Goal: Information Seeking & Learning: Learn about a topic

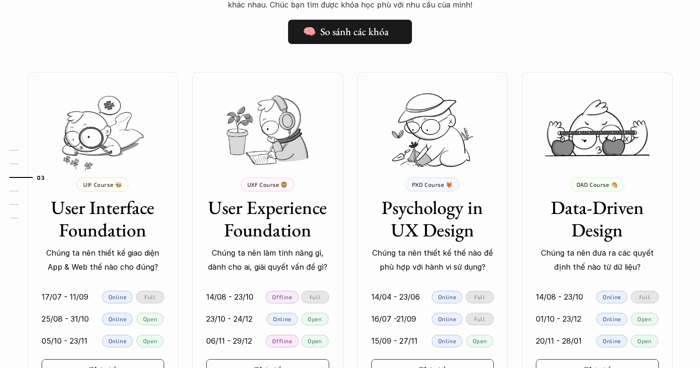
scroll to position [850, 0]
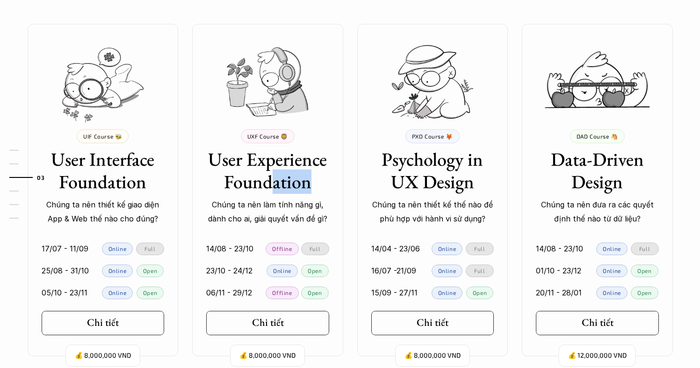
drag, startPoint x: 272, startPoint y: 176, endPoint x: 334, endPoint y: 172, distance: 61.9
click at [334, 172] on div "UXF Course 🦁 User Experience Foundation Chúng ta nên làm tính năng gì, dành cho…" at bounding box center [267, 177] width 151 height 97
click at [241, 173] on h3 "User Experience Foundation" at bounding box center [267, 170] width 123 height 45
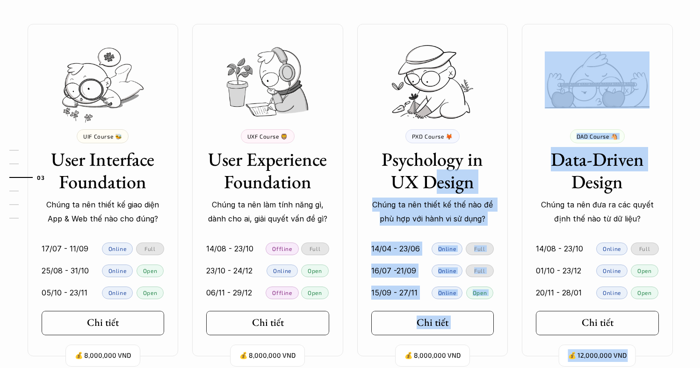
drag, startPoint x: 465, startPoint y: 177, endPoint x: 519, endPoint y: 180, distance: 54.4
click at [518, 180] on div "💰 8,000,000 VND UIF Course 🐝 User Interface Foundation Chúng ta nên thiết kế gi…" at bounding box center [351, 190] width 674 height 332
click at [610, 164] on h3 "Data-Driven Design" at bounding box center [597, 170] width 123 height 45
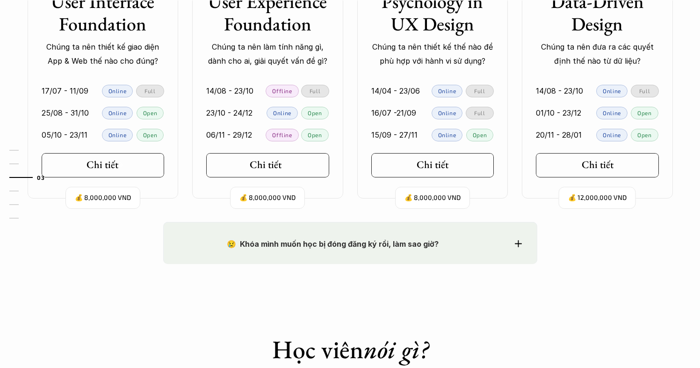
scroll to position [1103, 0]
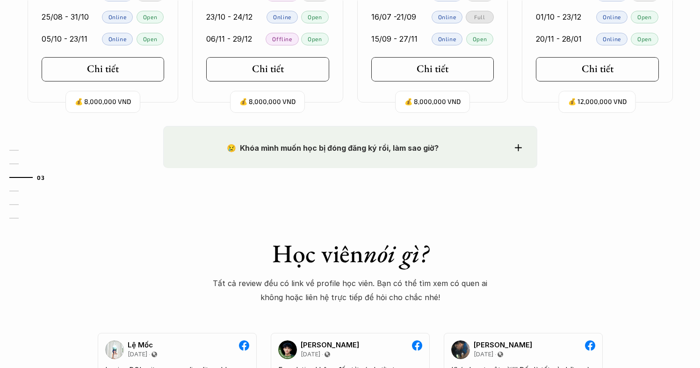
click at [496, 144] on div "😢 Khóa mình muốn học bị đóng đăng ký rồi, làm sao giờ?" at bounding box center [350, 148] width 343 height 14
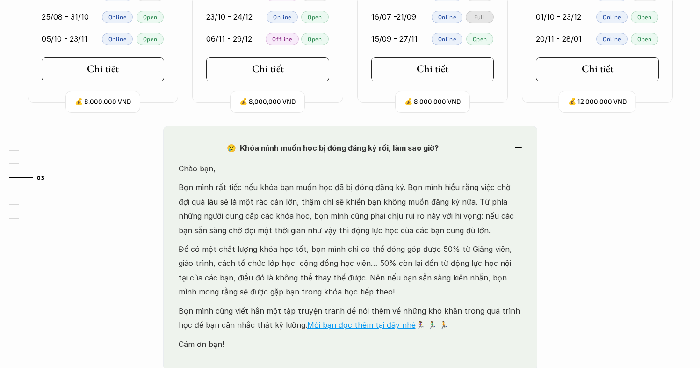
click at [498, 143] on div "😢 Khóa mình muốn học bị đóng đăng ký rồi, làm sao giờ?" at bounding box center [350, 148] width 343 height 14
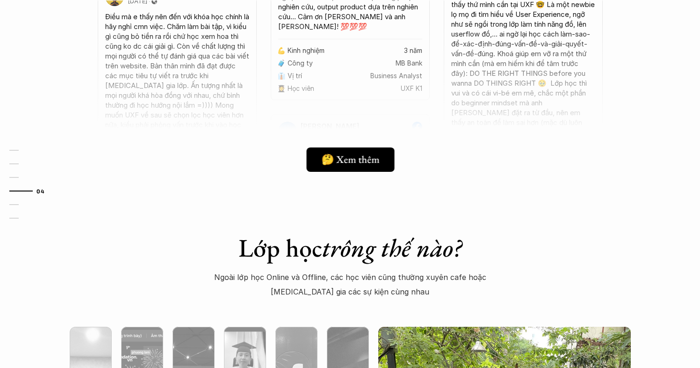
click at [351, 163] on h5 "🤔 Xem thêm" at bounding box center [350, 159] width 58 height 12
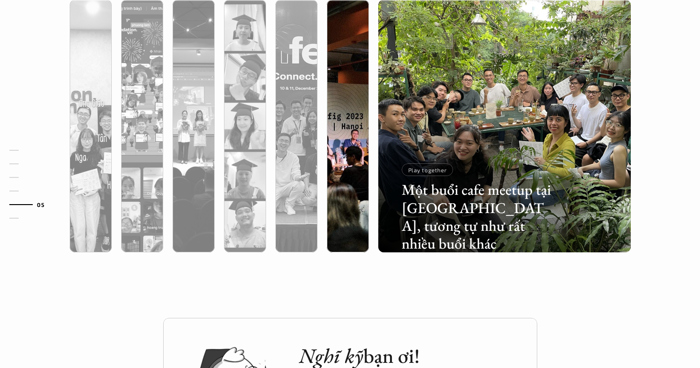
click at [345, 141] on div at bounding box center [348, 176] width 42 height 153
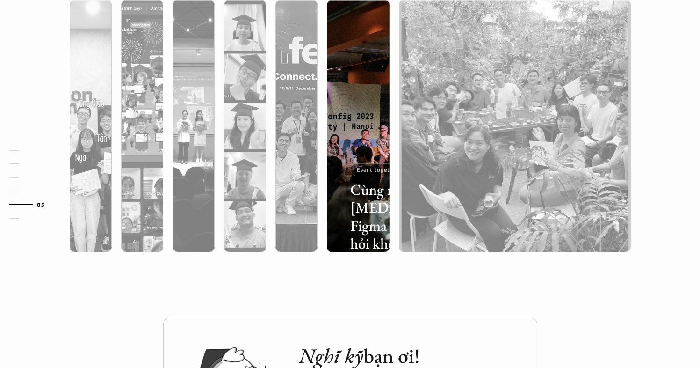
scroll to position [2479, 0]
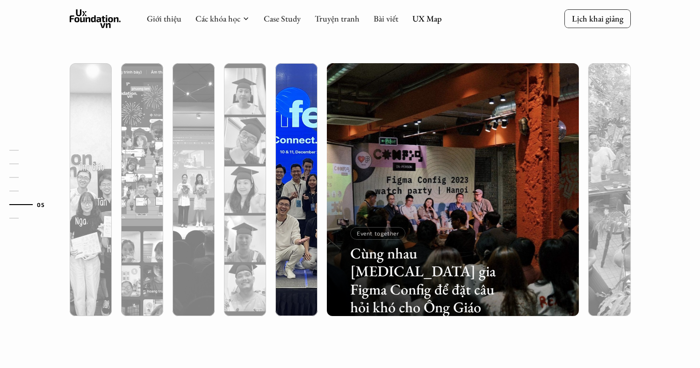
click at [308, 159] on img at bounding box center [296, 189] width 257 height 253
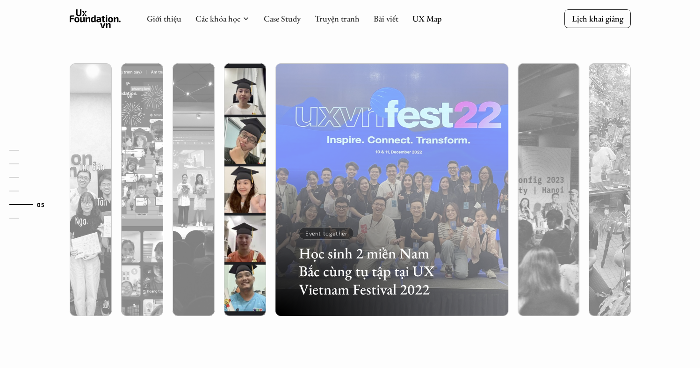
click at [247, 160] on img at bounding box center [245, 189] width 257 height 253
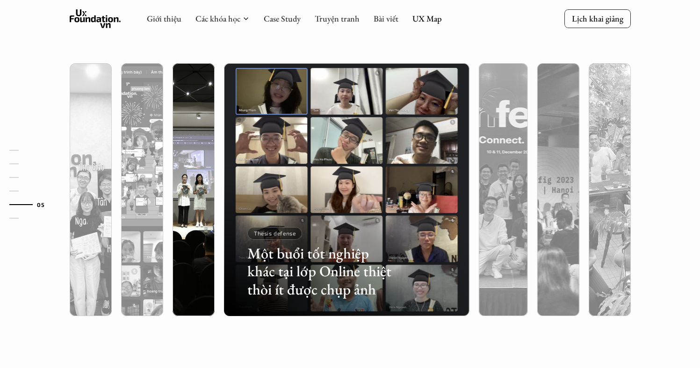
click at [195, 157] on img at bounding box center [193, 189] width 257 height 253
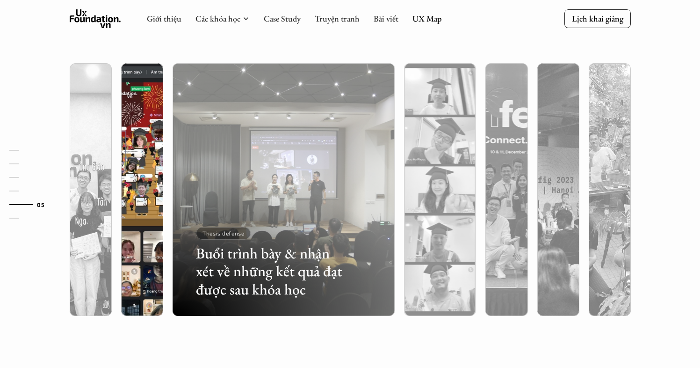
click at [161, 155] on img at bounding box center [142, 189] width 257 height 253
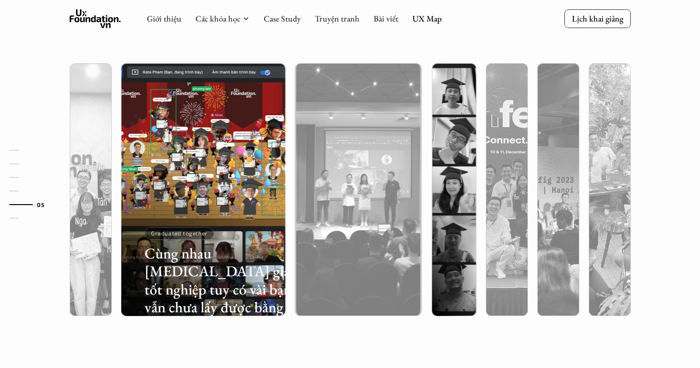
click at [87, 151] on div "01 02 03 04 05 06" at bounding box center [47, 184] width 94 height 368
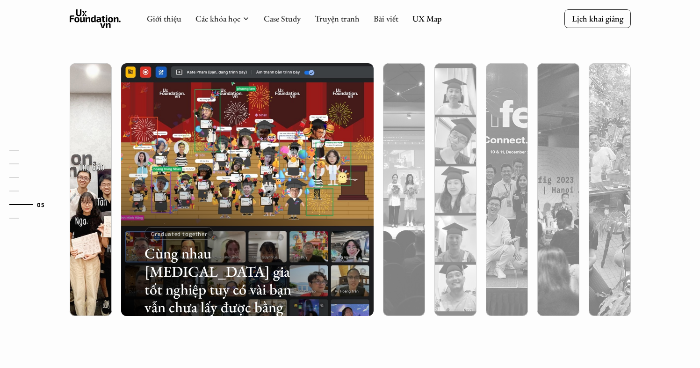
click at [95, 171] on div at bounding box center [91, 239] width 42 height 153
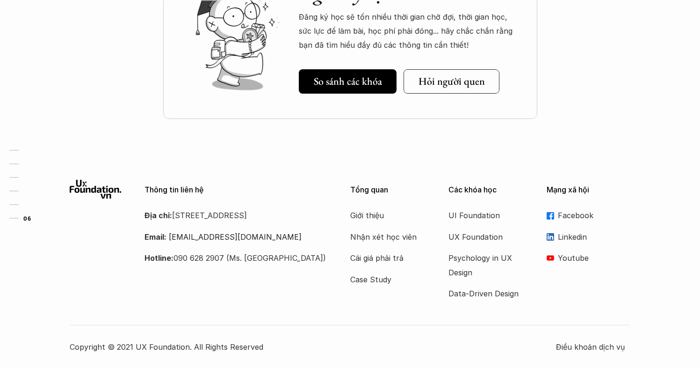
scroll to position [2768, 0]
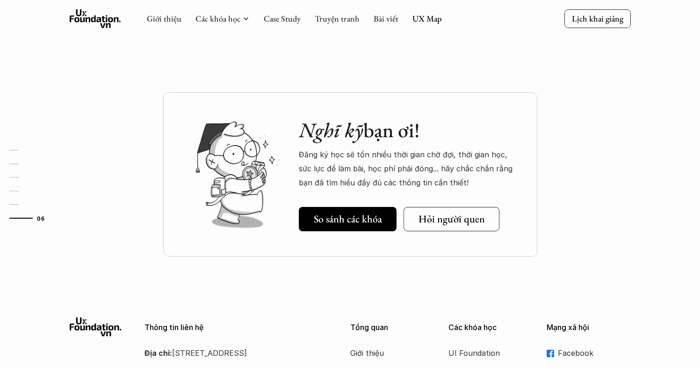
click at [98, 18] on use at bounding box center [95, 18] width 51 height 19
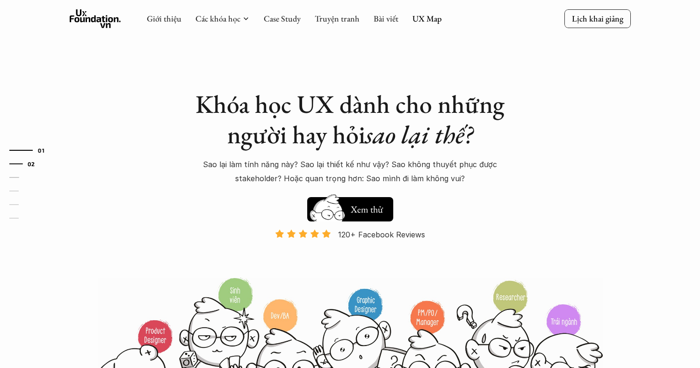
click at [19, 162] on link "02" at bounding box center [31, 163] width 44 height 11
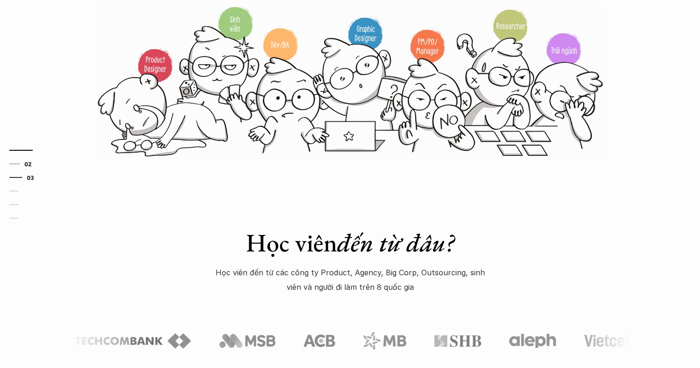
click at [15, 177] on div at bounding box center [15, 177] width 13 height 1
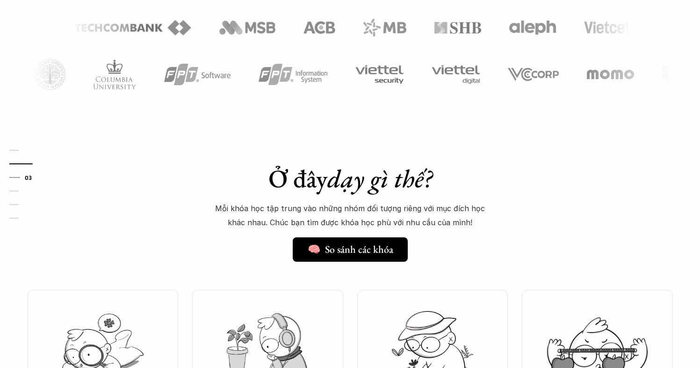
click at [15, 184] on div "01 02 03 04 05 06" at bounding box center [47, 184] width 94 height 368
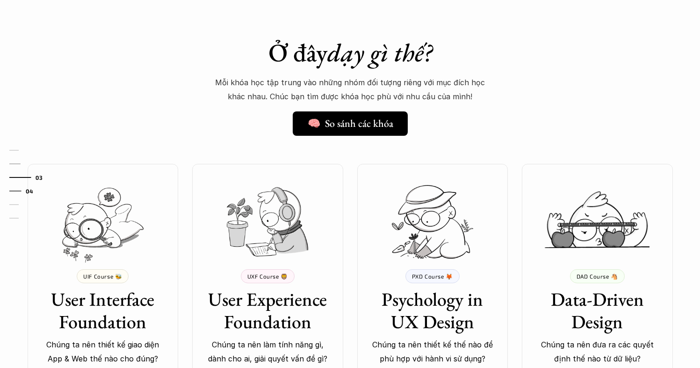
click at [15, 191] on link "04" at bounding box center [31, 190] width 44 height 11
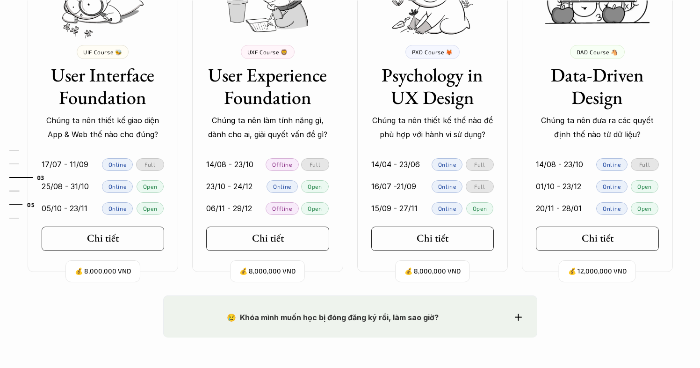
click at [16, 205] on link "05" at bounding box center [31, 204] width 44 height 11
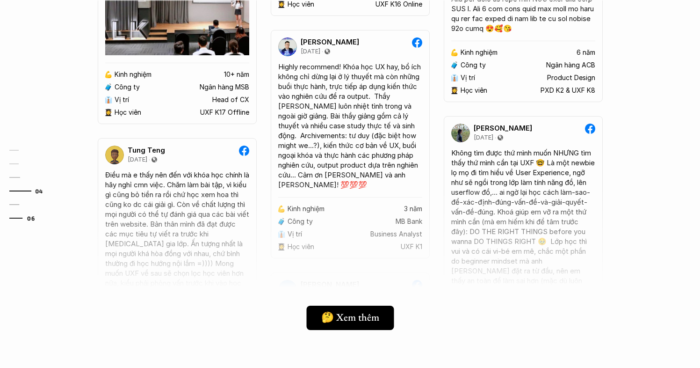
click at [16, 215] on link "06" at bounding box center [31, 217] width 44 height 11
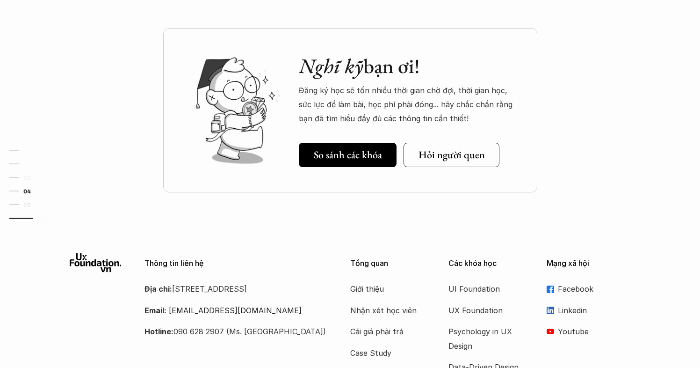
scroll to position [2860, 0]
